Goal: Transaction & Acquisition: Book appointment/travel/reservation

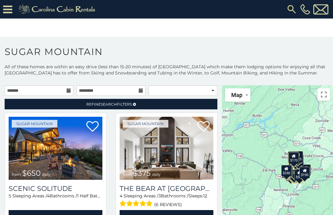
click at [80, 166] on img at bounding box center [56, 148] width 94 height 63
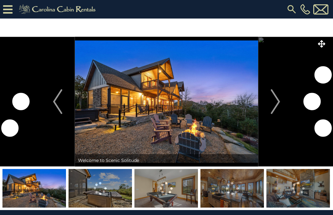
click at [278, 98] on img "Next" at bounding box center [275, 101] width 9 height 25
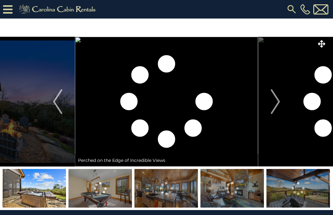
click at [273, 103] on img "Next" at bounding box center [275, 101] width 9 height 25
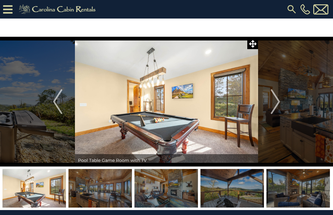
click at [274, 105] on img "Next" at bounding box center [275, 101] width 9 height 25
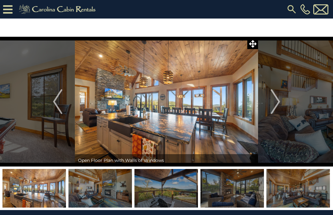
click at [276, 101] on img "Next" at bounding box center [275, 101] width 9 height 25
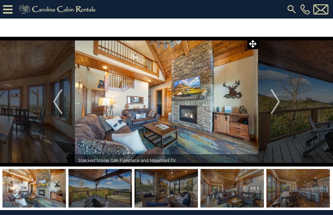
click at [274, 94] on img "Next" at bounding box center [275, 101] width 9 height 25
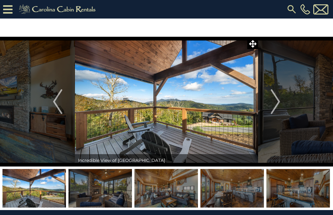
click at [276, 101] on img "Next" at bounding box center [275, 101] width 9 height 25
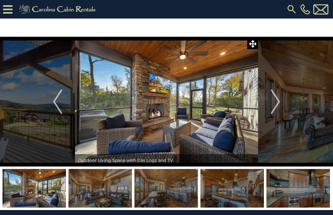
click at [275, 102] on img "Next" at bounding box center [275, 101] width 9 height 25
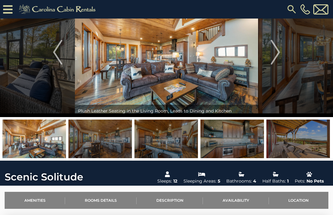
scroll to position [31, 0]
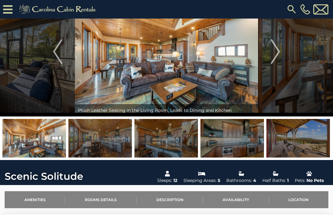
click at [277, 50] on img "Next" at bounding box center [275, 51] width 9 height 25
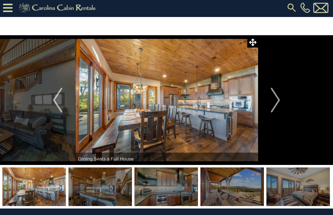
scroll to position [0, 0]
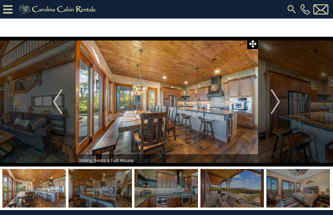
click at [270, 96] on button "Next" at bounding box center [275, 102] width 35 height 130
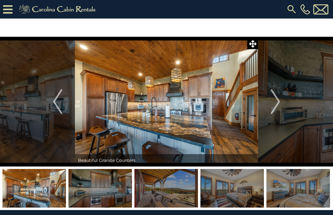
click at [272, 92] on img "Next" at bounding box center [275, 101] width 9 height 25
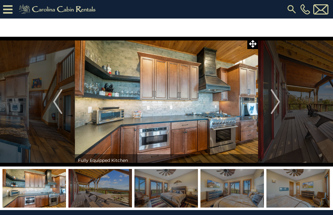
click at [278, 93] on img "Next" at bounding box center [275, 101] width 9 height 25
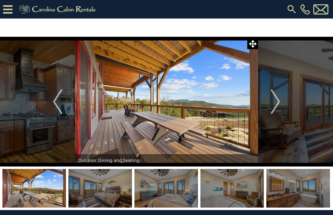
click at [267, 103] on button "Next" at bounding box center [275, 102] width 35 height 130
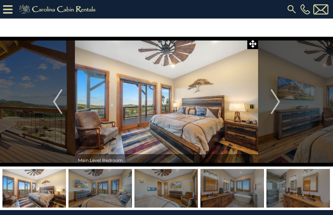
click at [276, 103] on img "Next" at bounding box center [275, 101] width 9 height 25
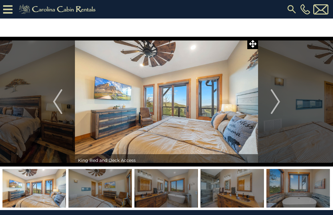
click at [274, 108] on img "Next" at bounding box center [275, 101] width 9 height 25
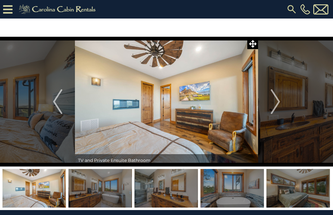
click at [273, 103] on img "Next" at bounding box center [275, 101] width 9 height 25
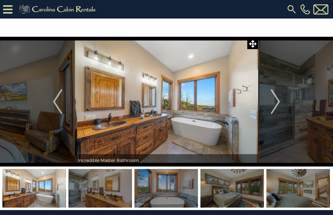
click at [274, 103] on img "Next" at bounding box center [275, 101] width 9 height 25
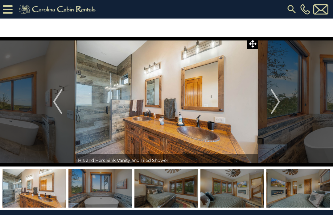
click at [274, 105] on img "Next" at bounding box center [275, 101] width 9 height 25
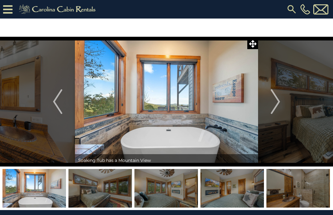
click at [271, 101] on button "Next" at bounding box center [275, 102] width 35 height 130
